Goal: Use online tool/utility: Use online tool/utility

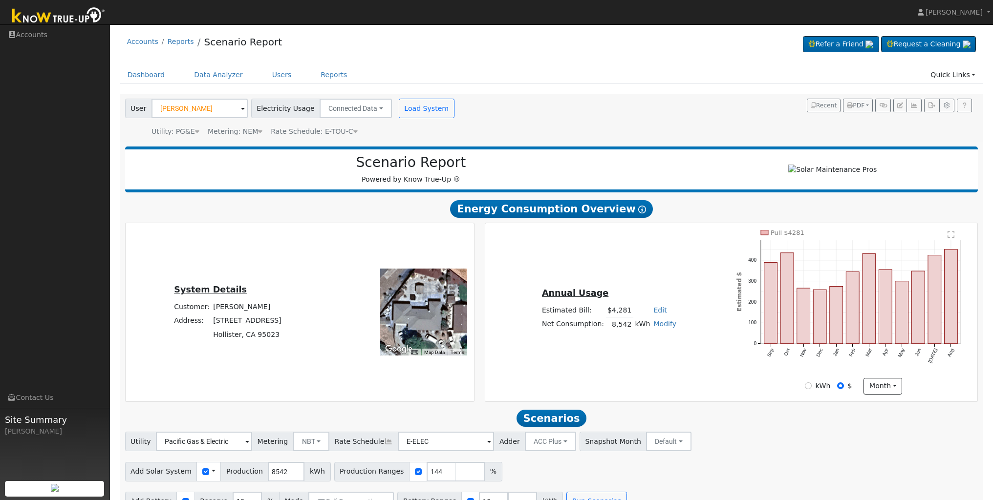
click at [241, 109] on span at bounding box center [243, 109] width 4 height 11
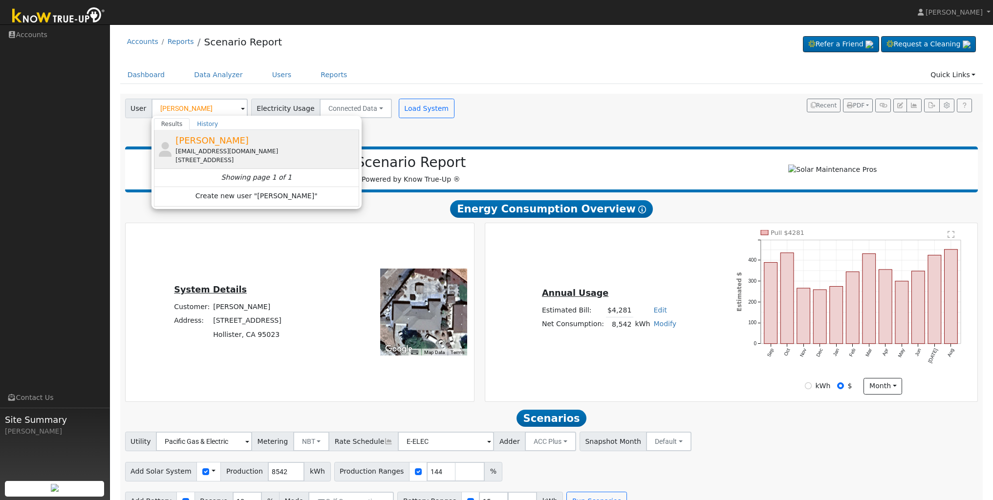
click at [215, 145] on span "[PERSON_NAME]" at bounding box center [211, 140] width 73 height 10
type input "[PERSON_NAME]"
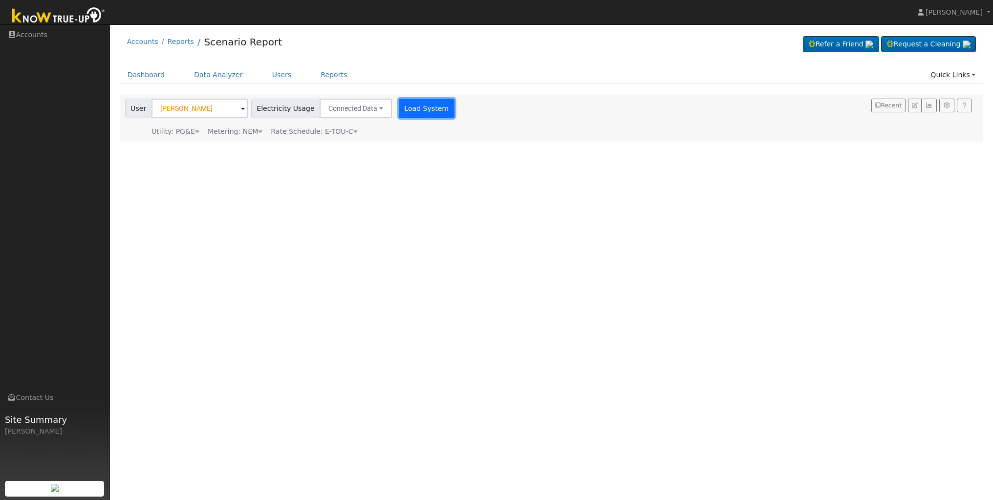
click at [414, 112] on button "Load System" at bounding box center [427, 109] width 56 height 20
click at [248, 108] on span at bounding box center [250, 109] width 4 height 11
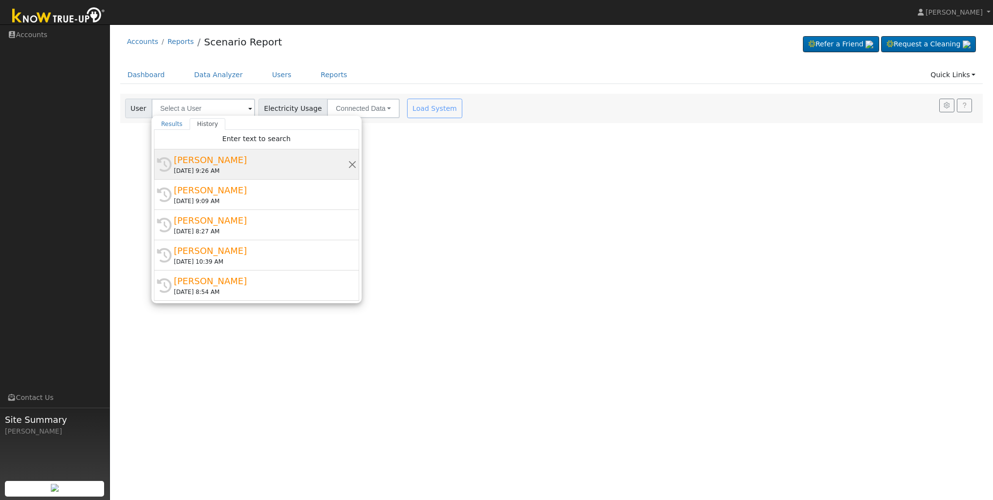
click at [214, 156] on div "[PERSON_NAME]" at bounding box center [261, 159] width 174 height 13
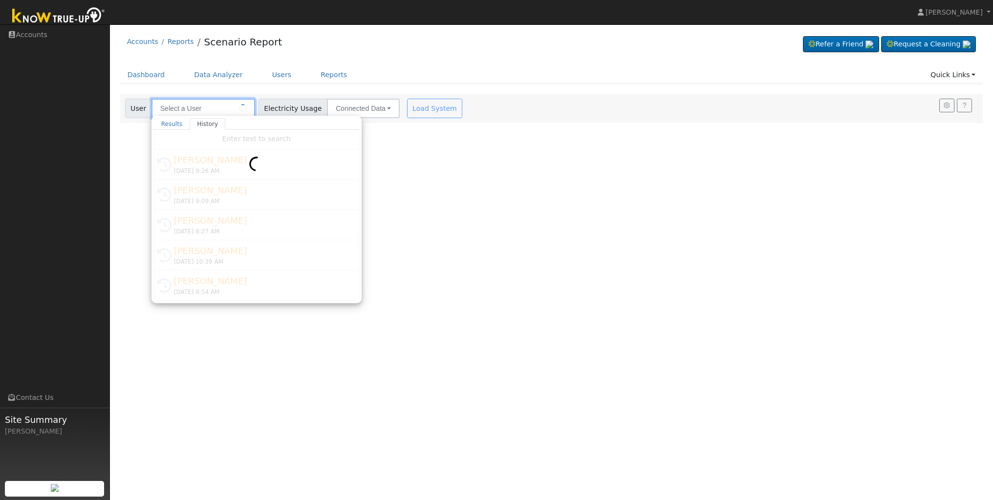
type input "[PERSON_NAME]"
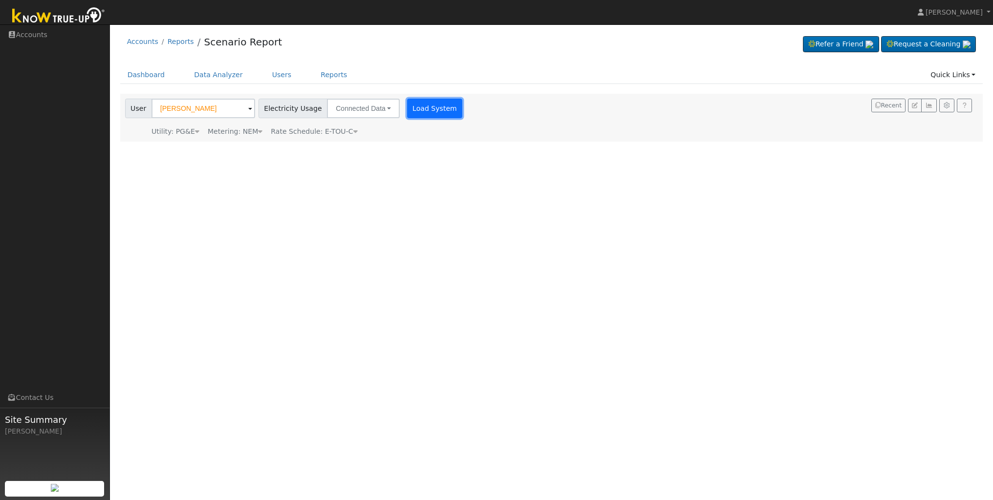
click at [430, 111] on button "Load System" at bounding box center [435, 109] width 56 height 20
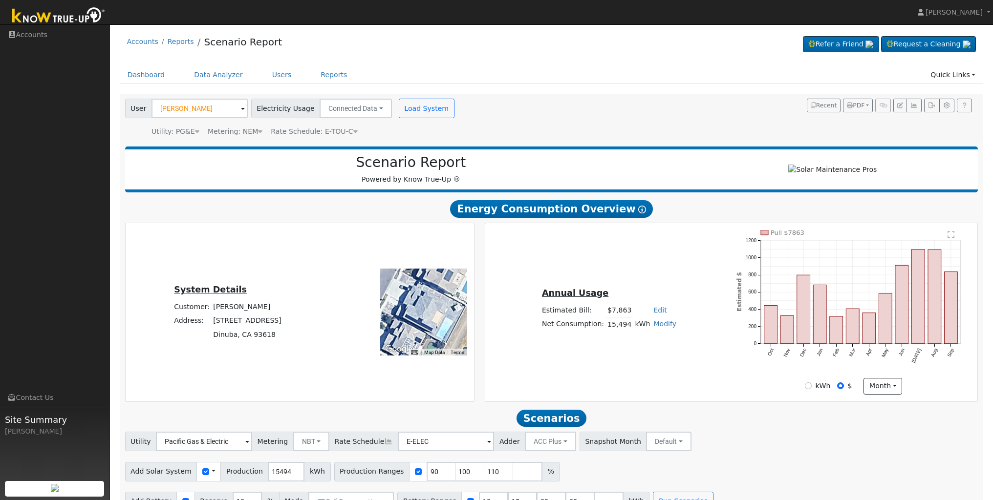
click at [676, 55] on div "Accounts Reports Scenario Report Refer a Friend Request a Cleaning" at bounding box center [551, 44] width 863 height 30
